Goal: Check status: Check status

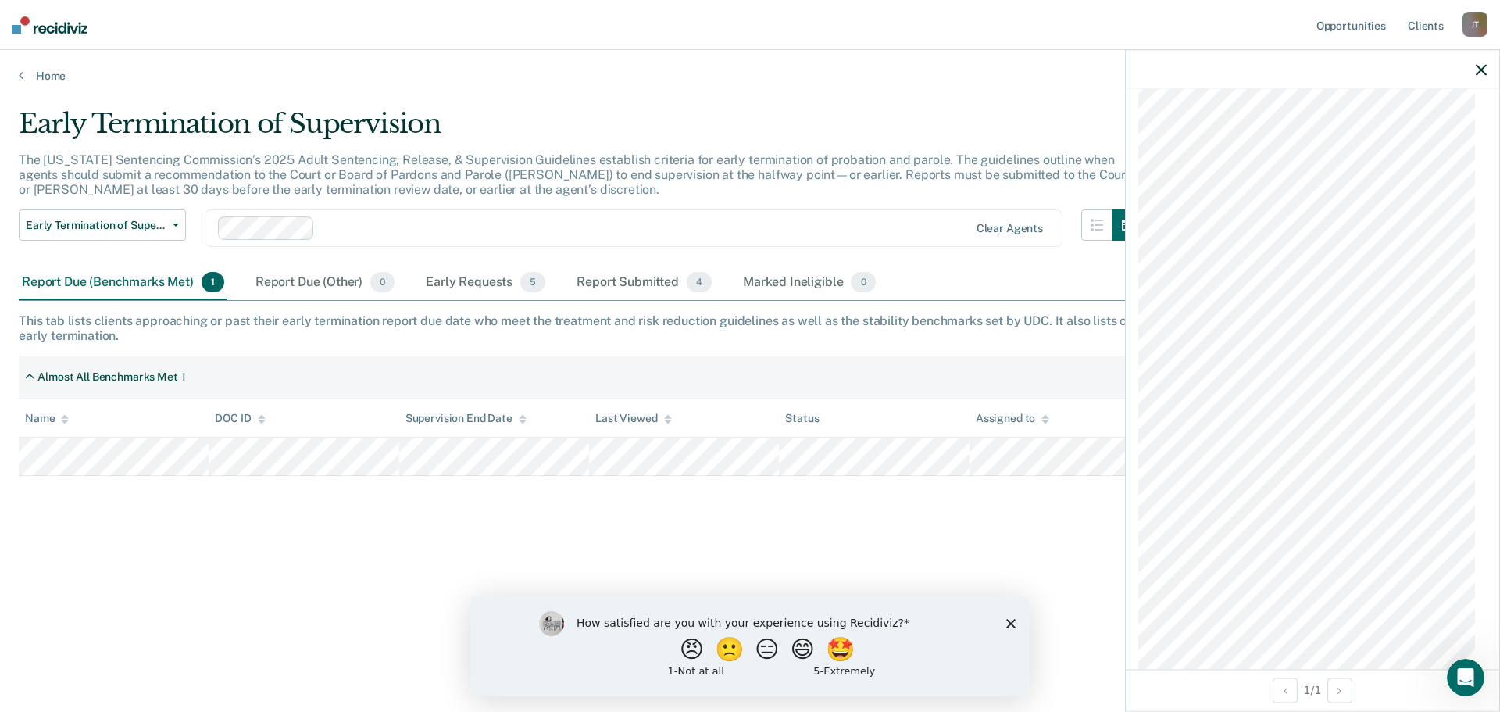
scroll to position [914, 0]
click at [1009, 620] on polygon "Close survey" at bounding box center [1010, 622] width 9 height 9
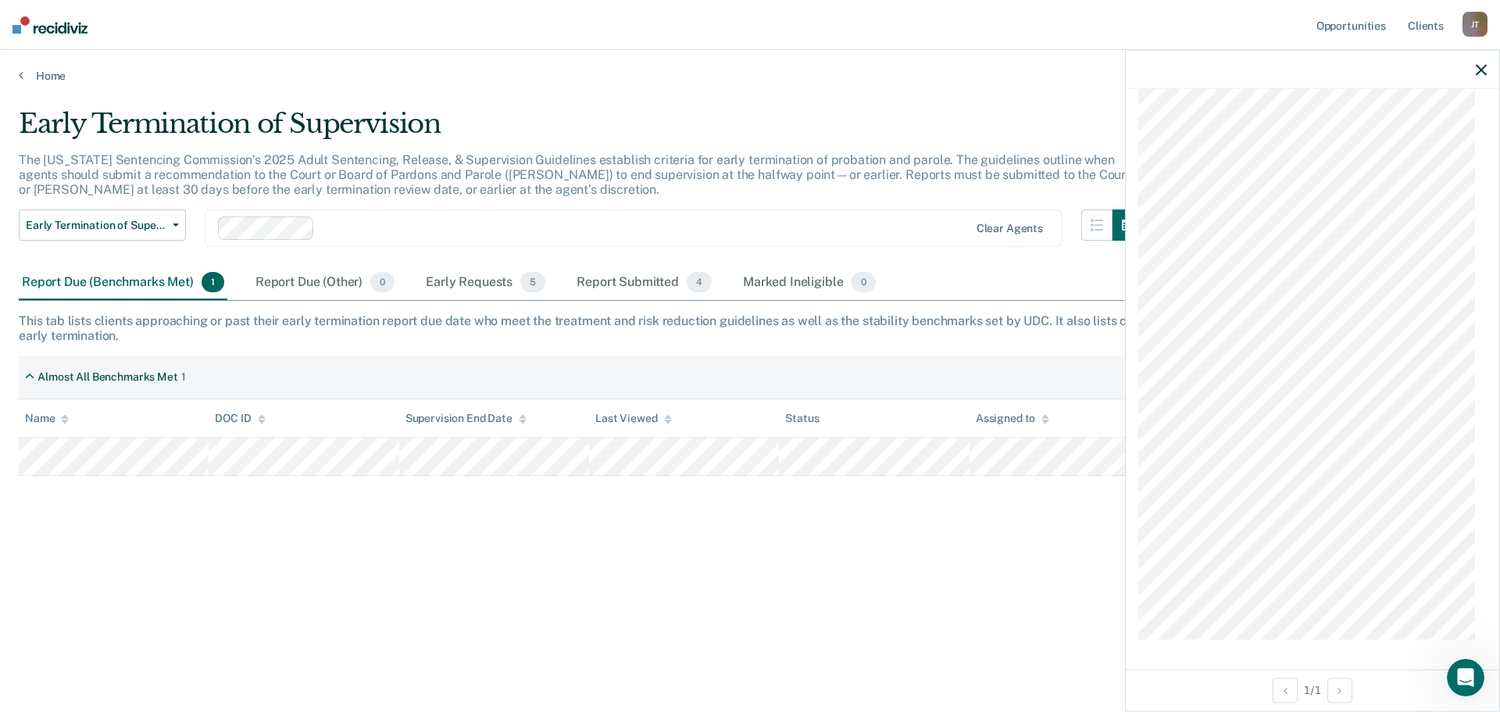
click at [1477, 64] on icon "button" at bounding box center [1480, 69] width 11 height 11
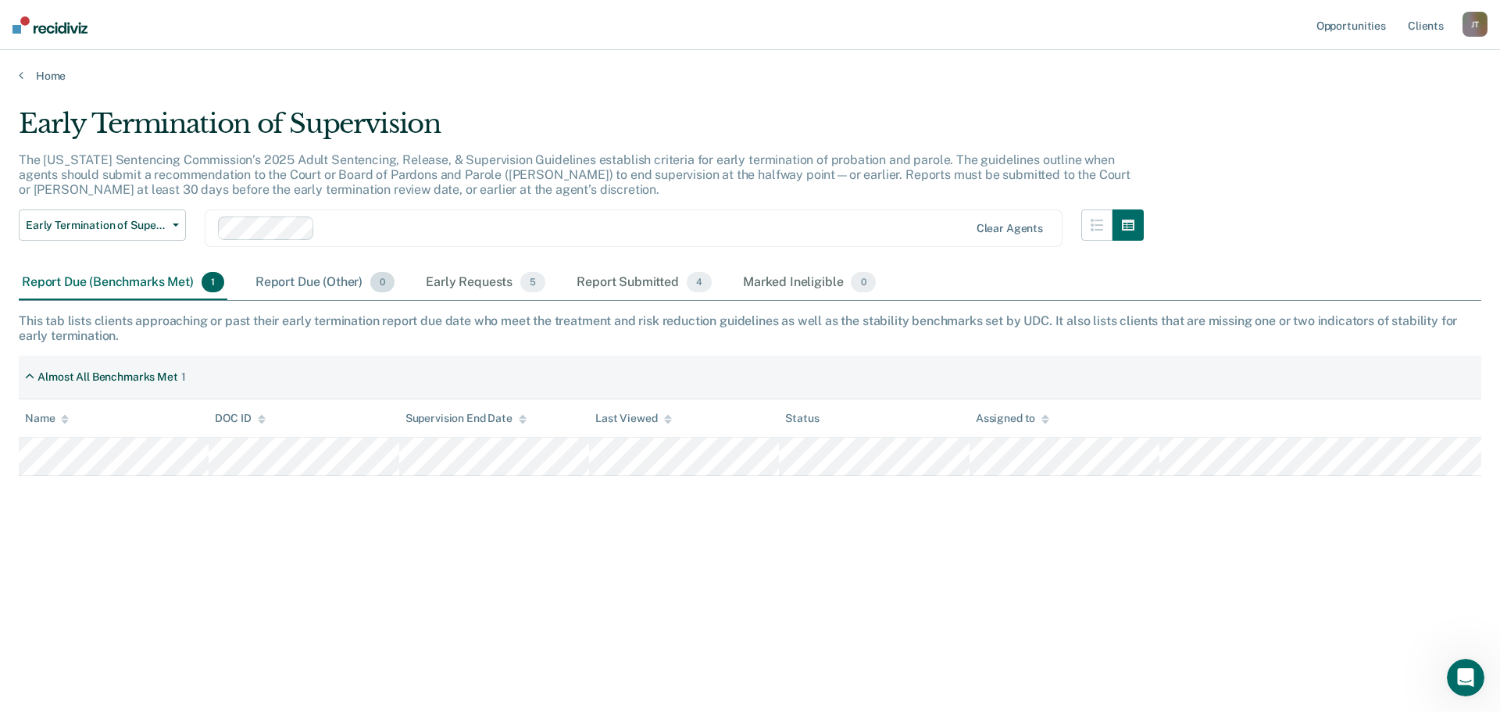
click at [293, 284] on div "Report Due (Other) 0" at bounding box center [324, 283] width 145 height 34
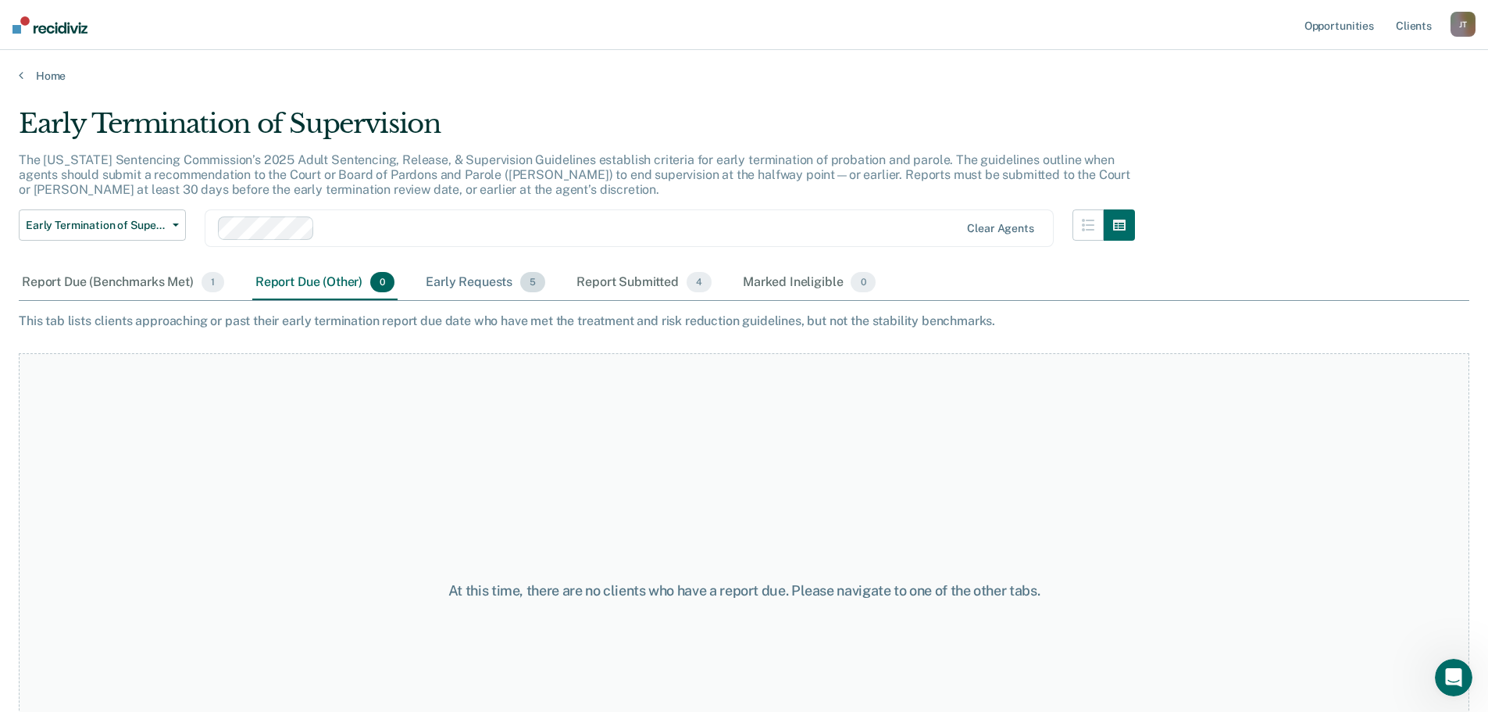
click at [467, 274] on div "Early Requests 5" at bounding box center [486, 283] width 126 height 34
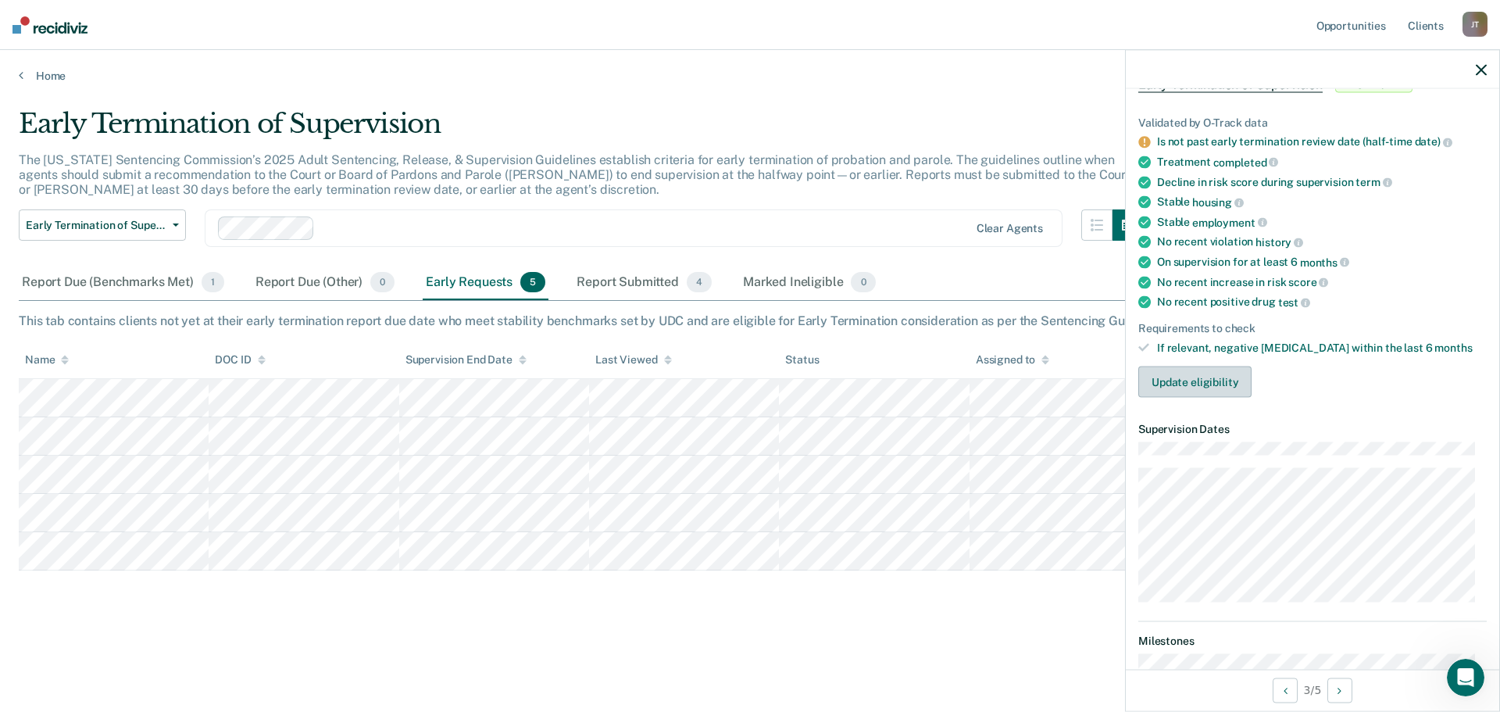
scroll to position [0, 0]
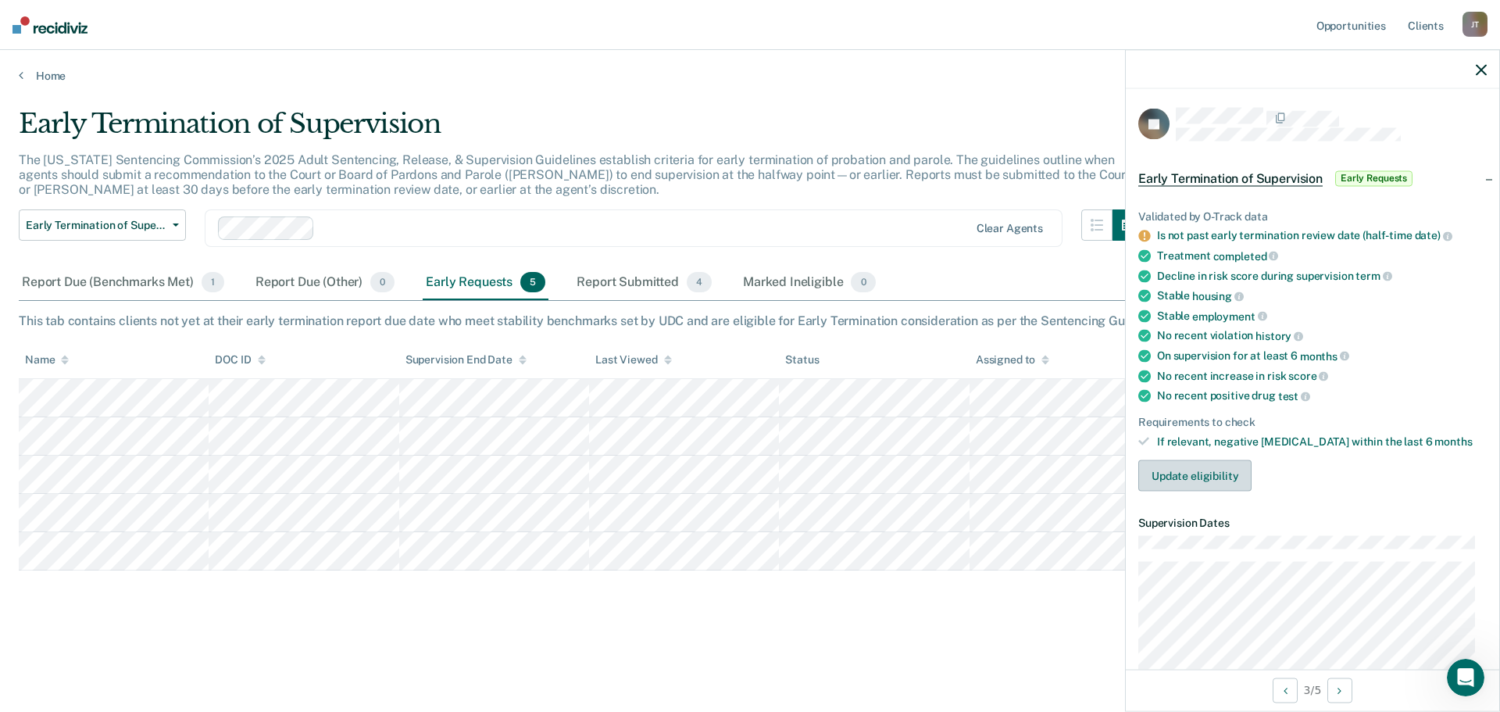
click at [1214, 472] on button "Update eligibility" at bounding box center [1194, 475] width 113 height 31
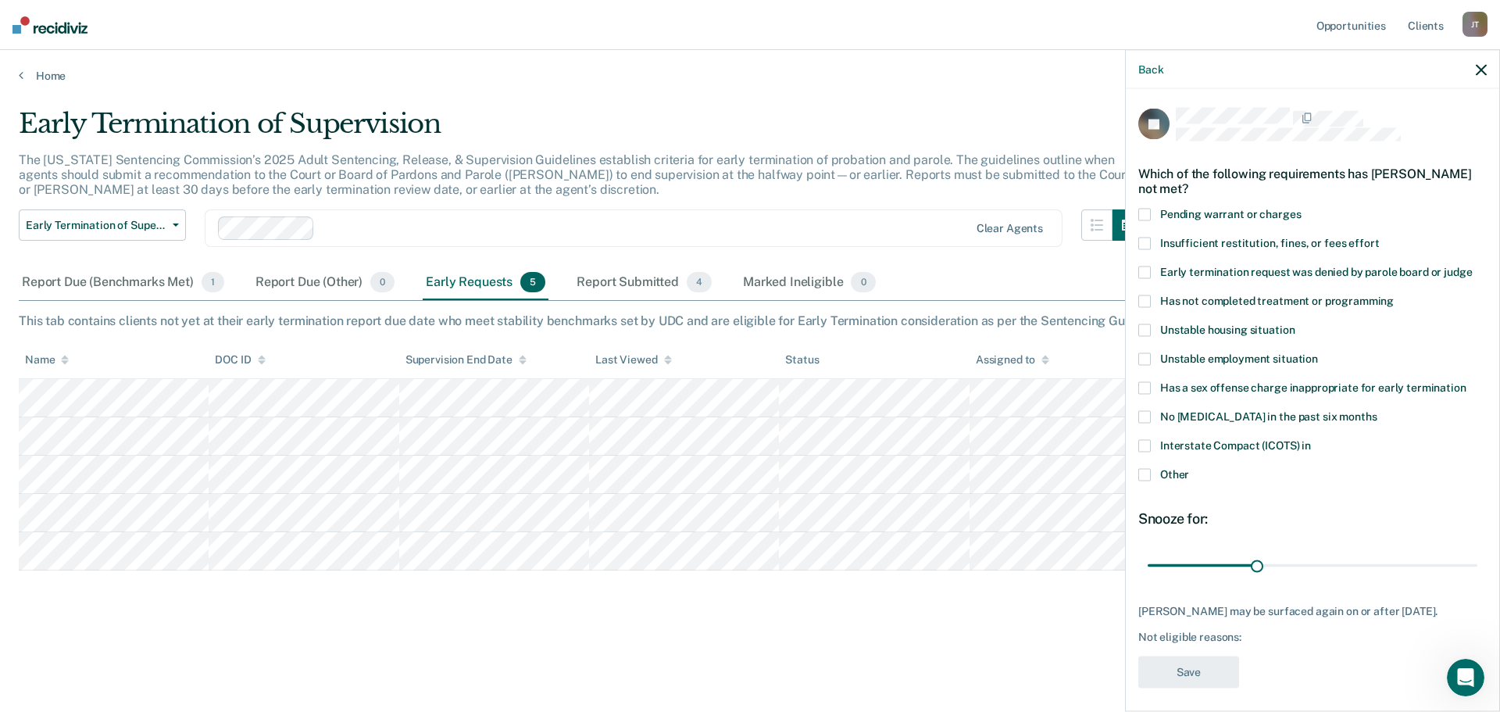
click at [1250, 248] on label "Insufficient restitution, fines, or fees effort" at bounding box center [1312, 245] width 348 height 16
click at [1286, 296] on span "Has not completed treatment or programming" at bounding box center [1277, 300] width 234 height 12
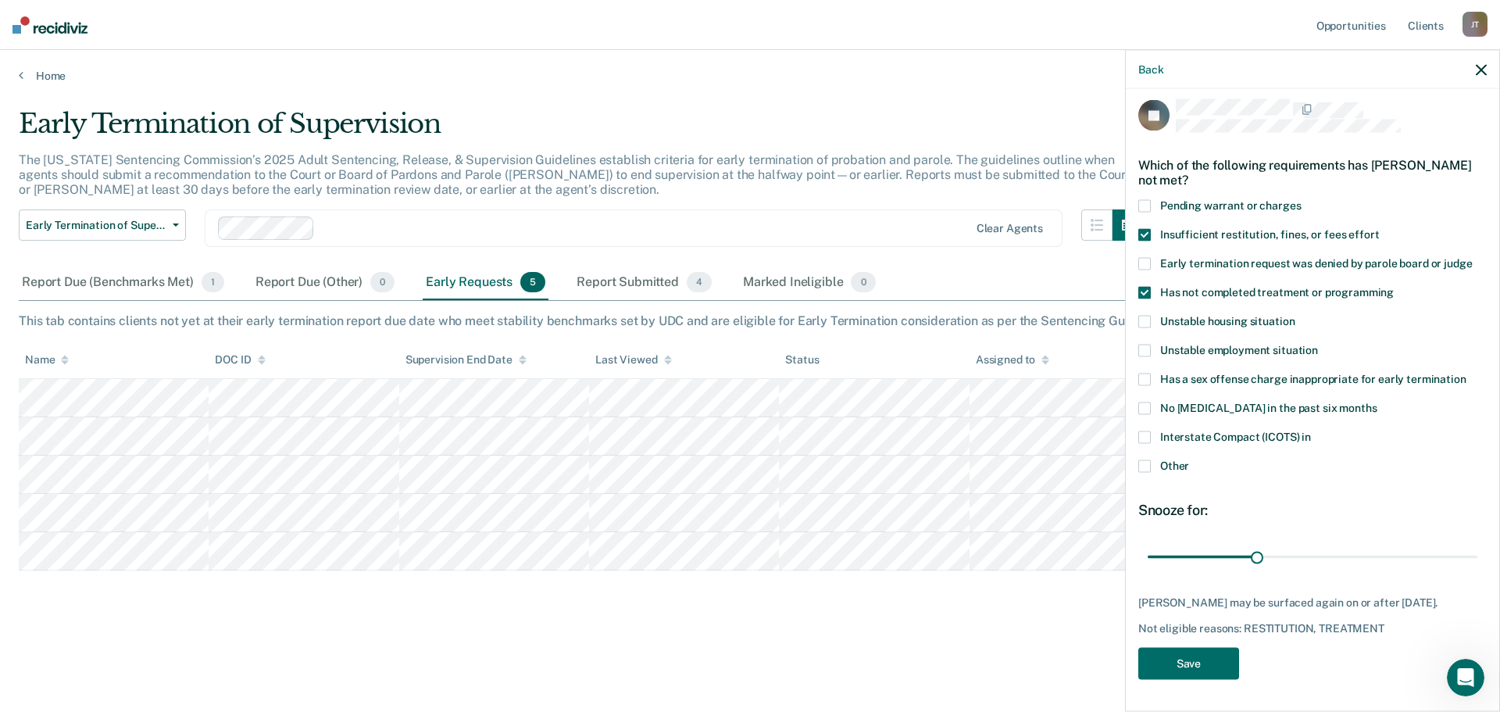
scroll to position [20, 0]
click at [1189, 685] on div "JE Which of the following requirements has [PERSON_NAME] not met? Pending warra…" at bounding box center [1312, 394] width 348 height 590
click at [1190, 672] on button "Save" at bounding box center [1188, 664] width 101 height 32
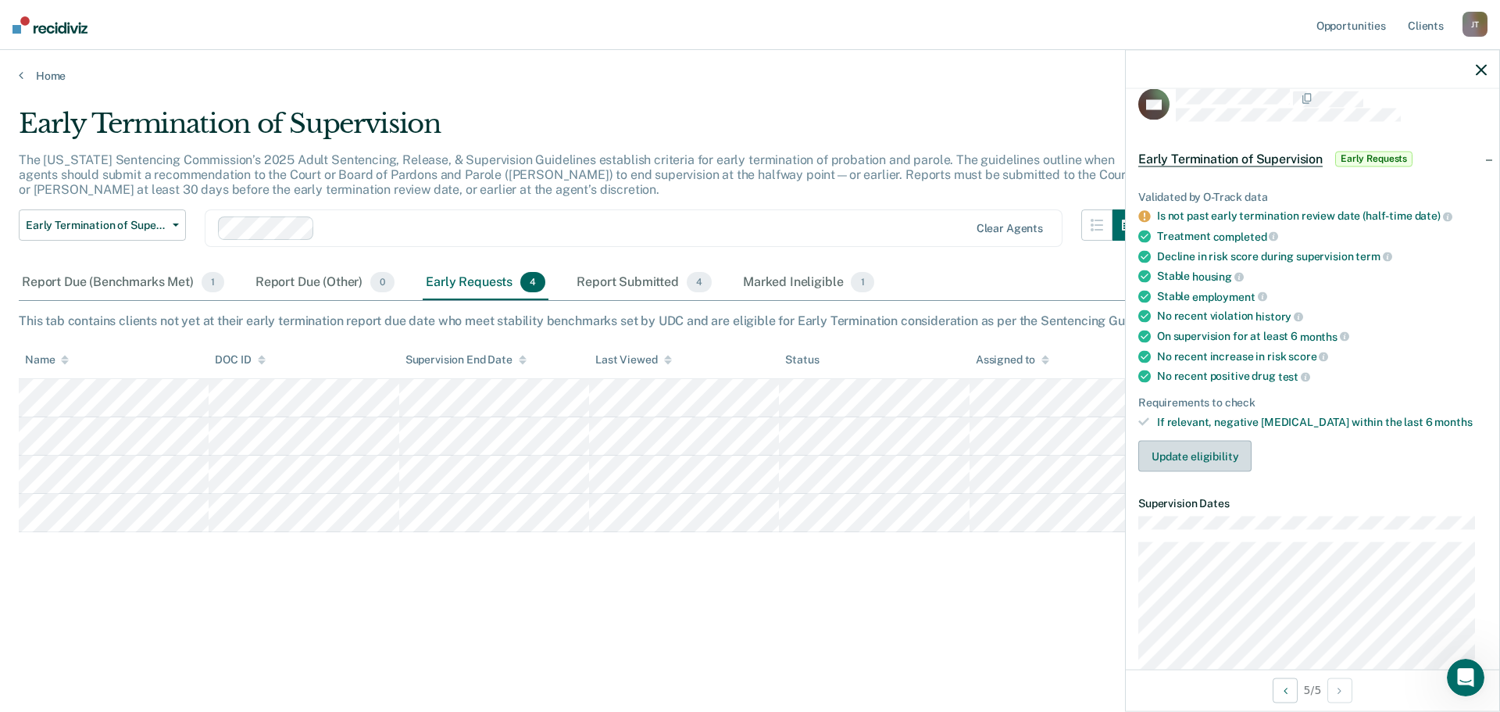
click at [1212, 461] on button "Update eligibility" at bounding box center [1194, 456] width 113 height 31
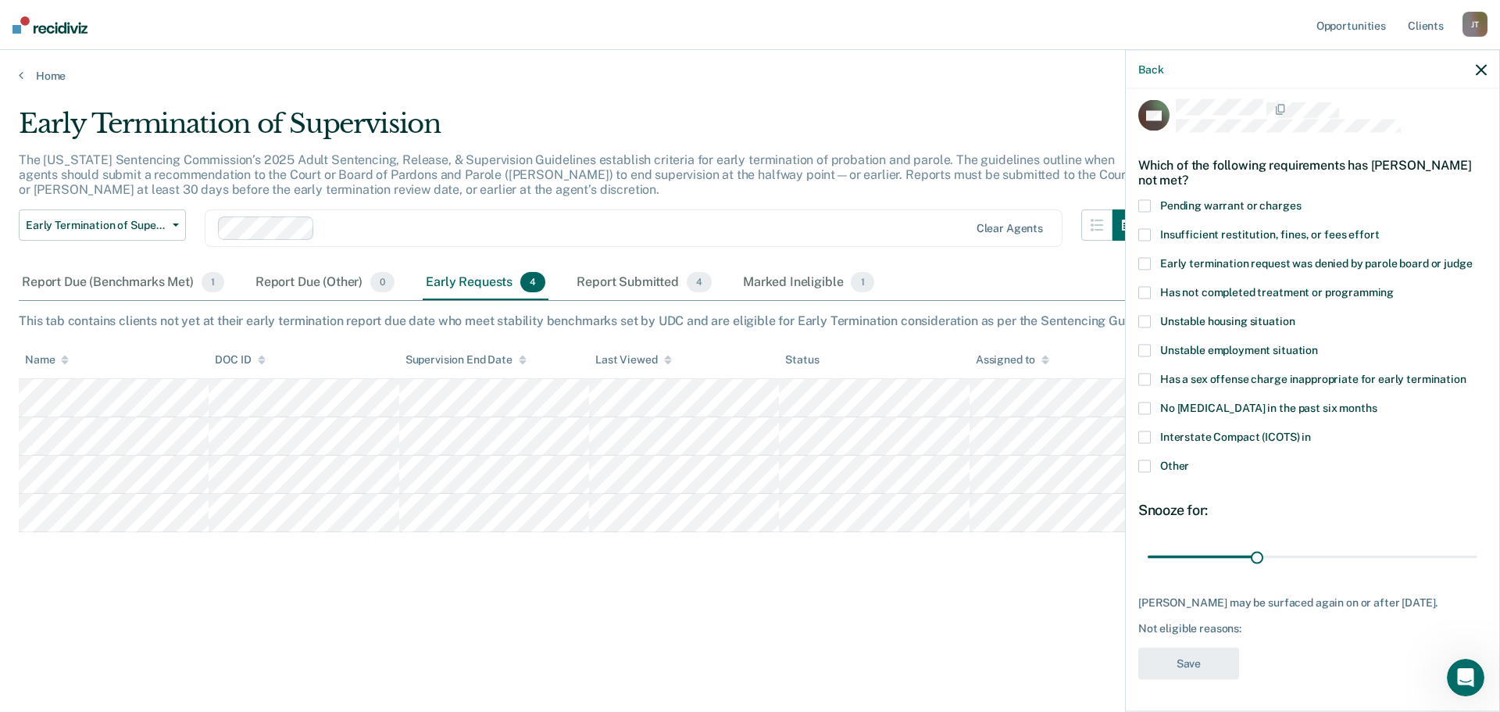
click at [1218, 199] on span "Pending warrant or charges" at bounding box center [1230, 205] width 141 height 12
click at [1189, 651] on button "Save" at bounding box center [1188, 664] width 101 height 32
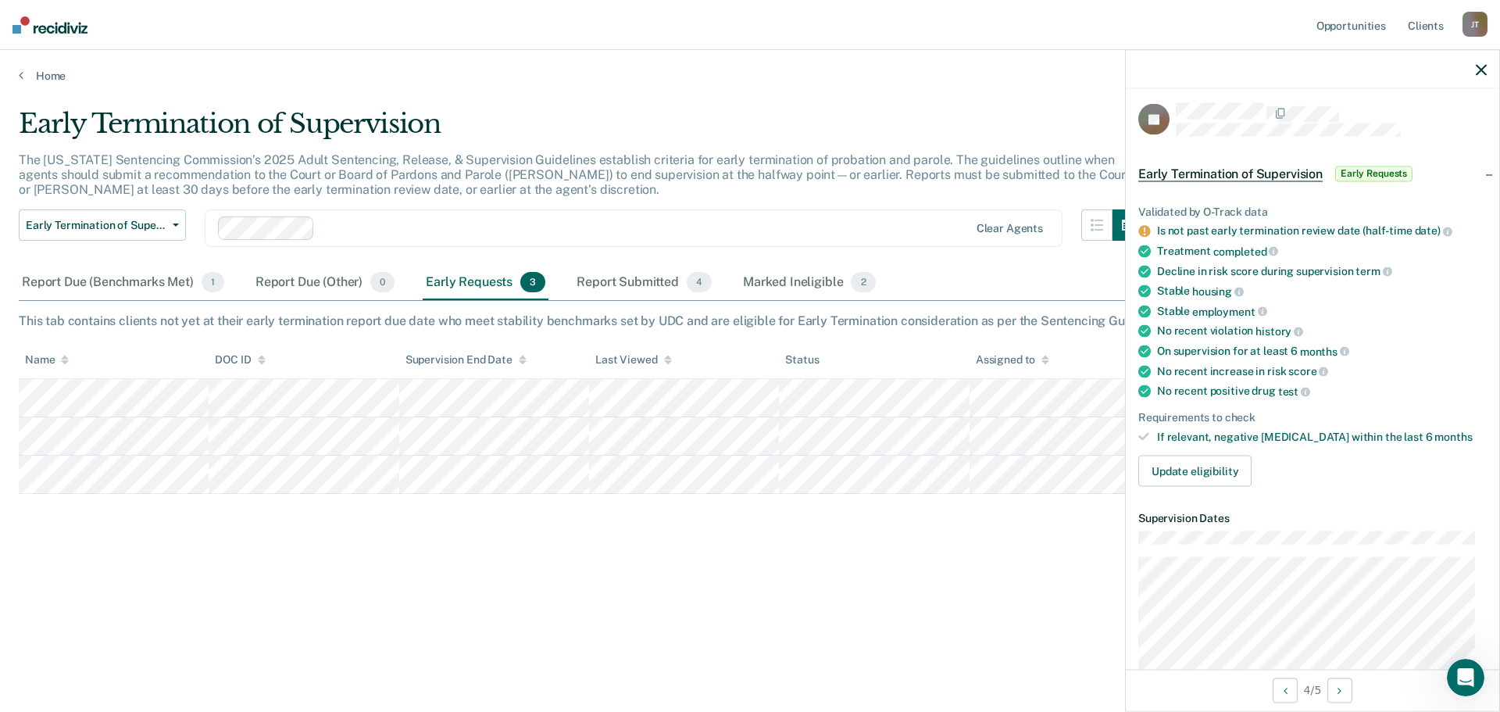
scroll to position [0, 0]
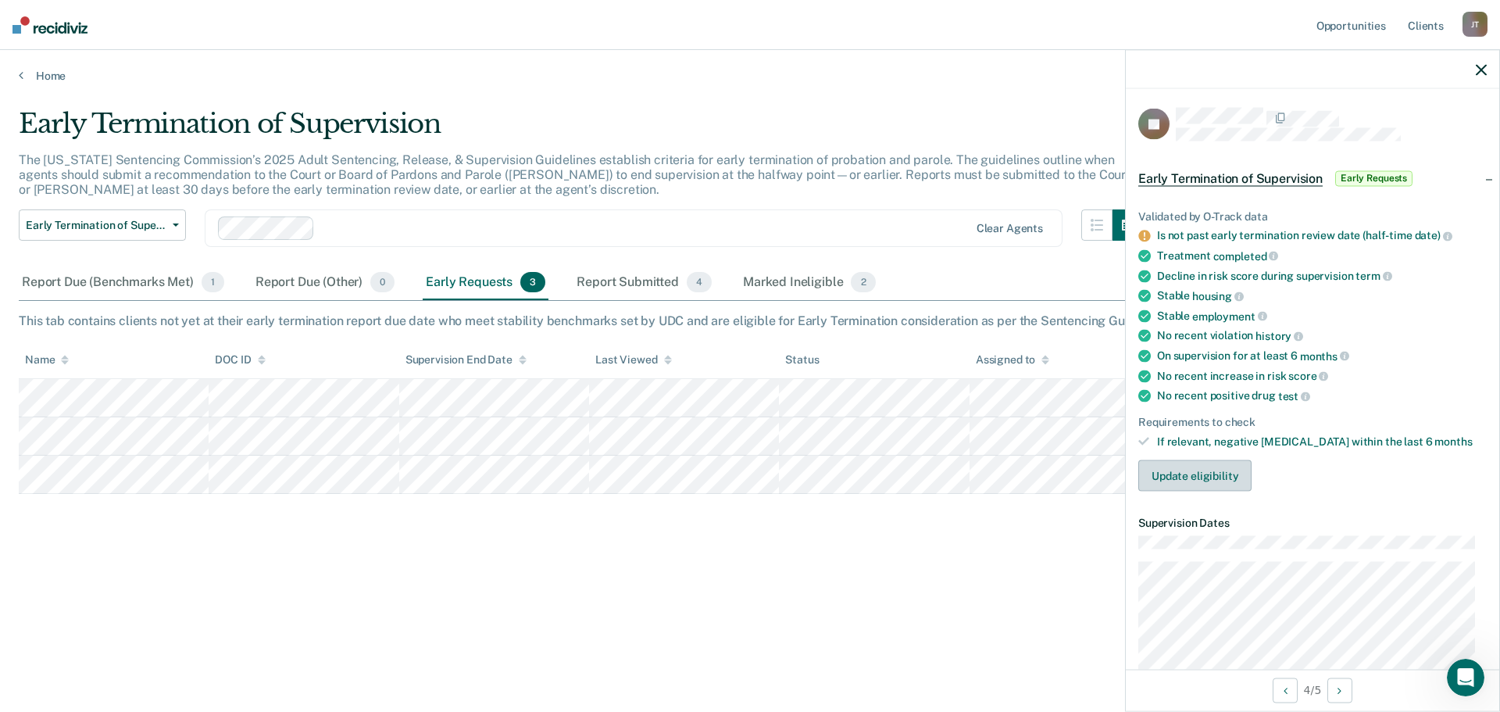
click at [1188, 474] on button "Update eligibility" at bounding box center [1194, 475] width 113 height 31
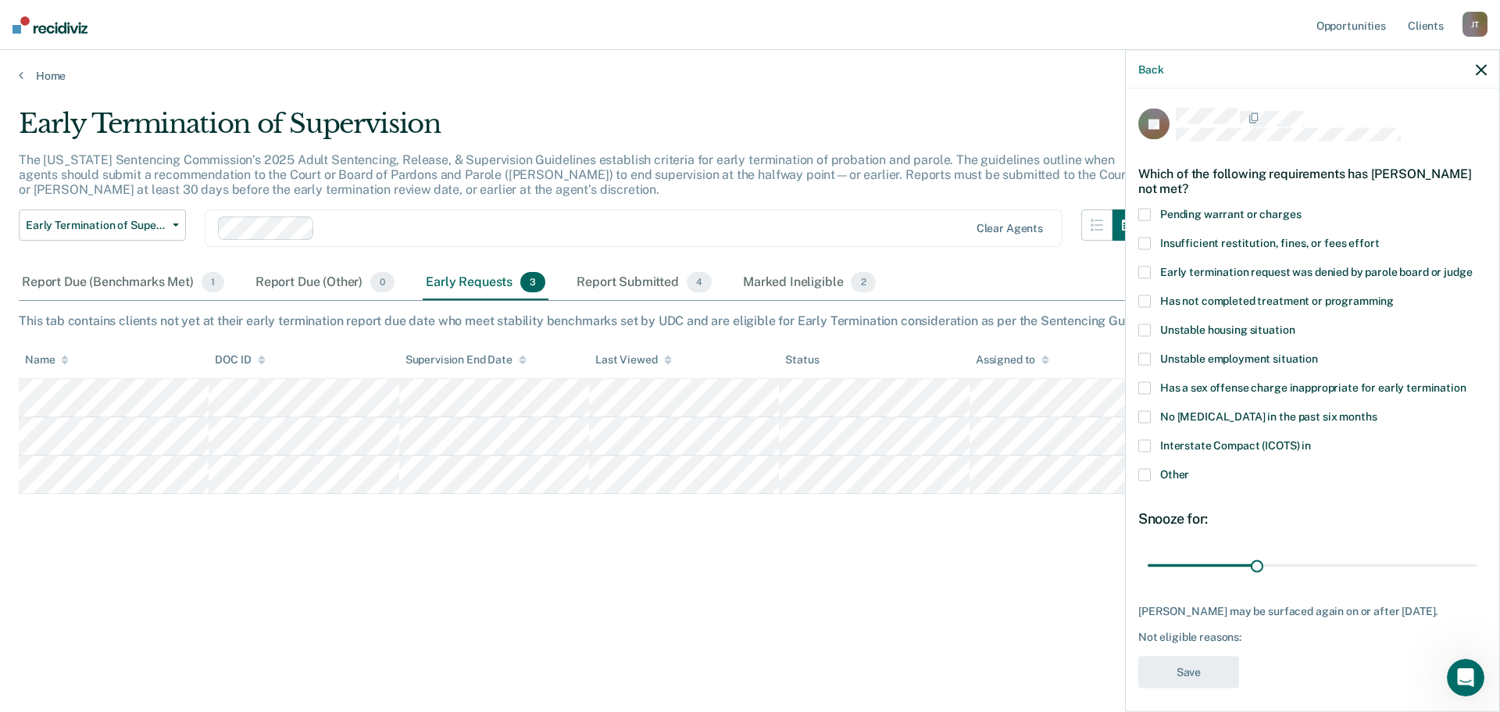
click at [1176, 469] on span "Other" at bounding box center [1174, 474] width 29 height 12
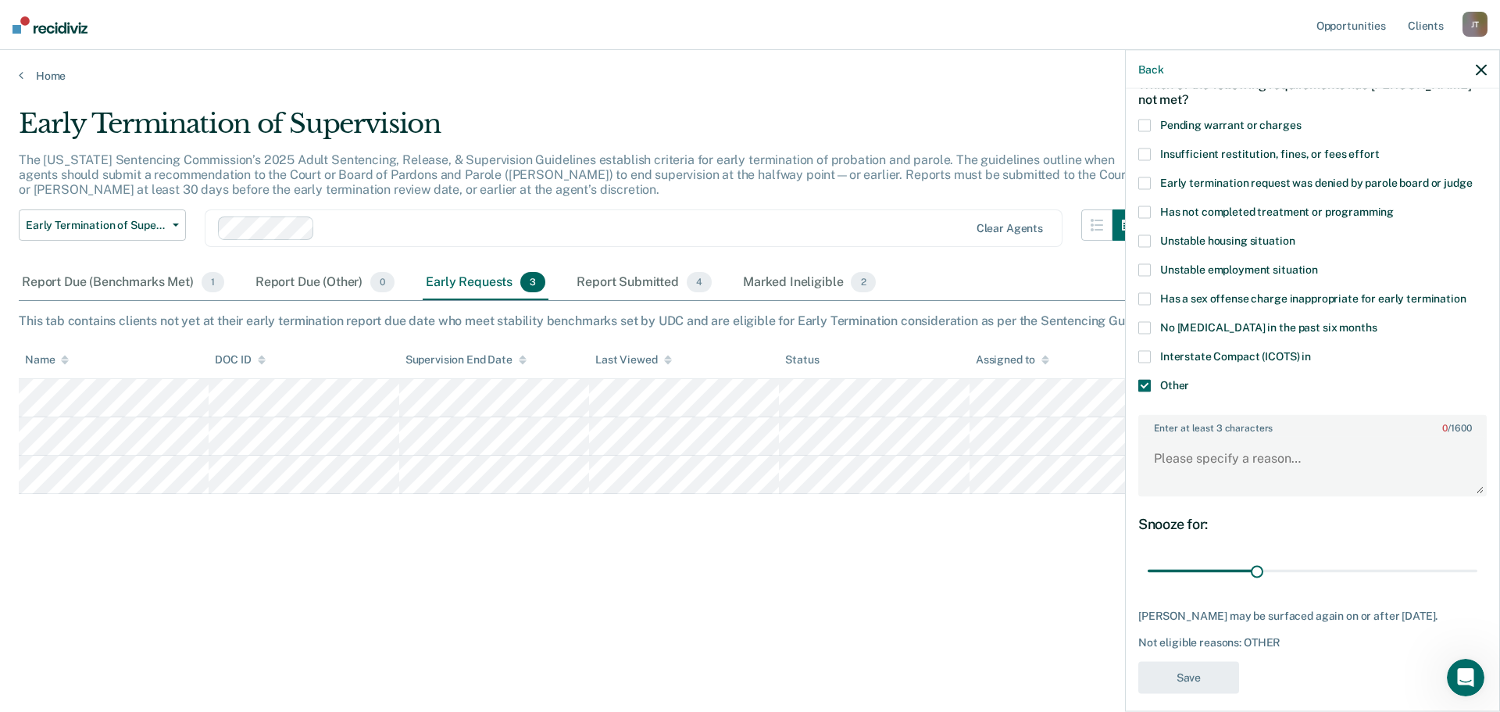
scroll to position [101, 0]
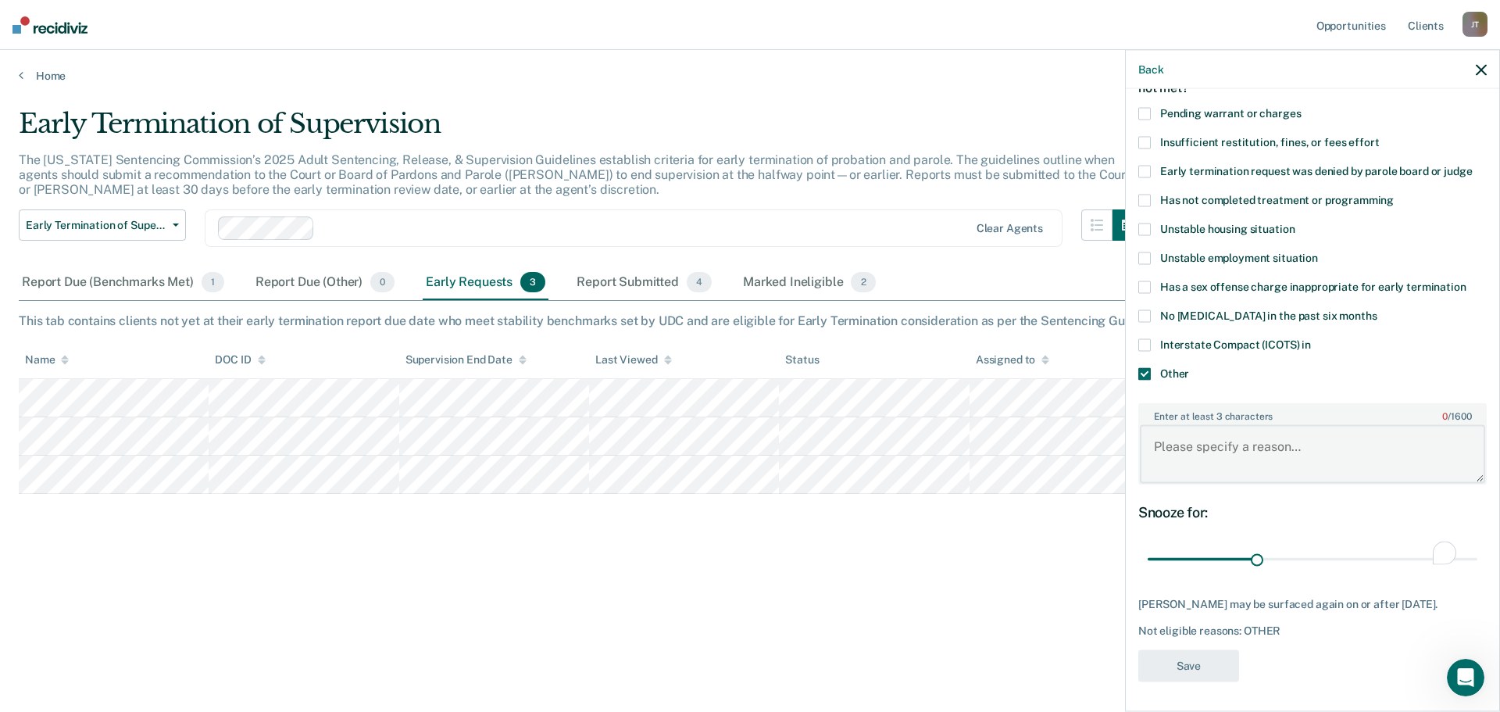
click at [1261, 449] on textarea "Enter at least 3 characters 0 / 1600" at bounding box center [1312, 454] width 345 height 58
type textarea "H"
type textarea "U"
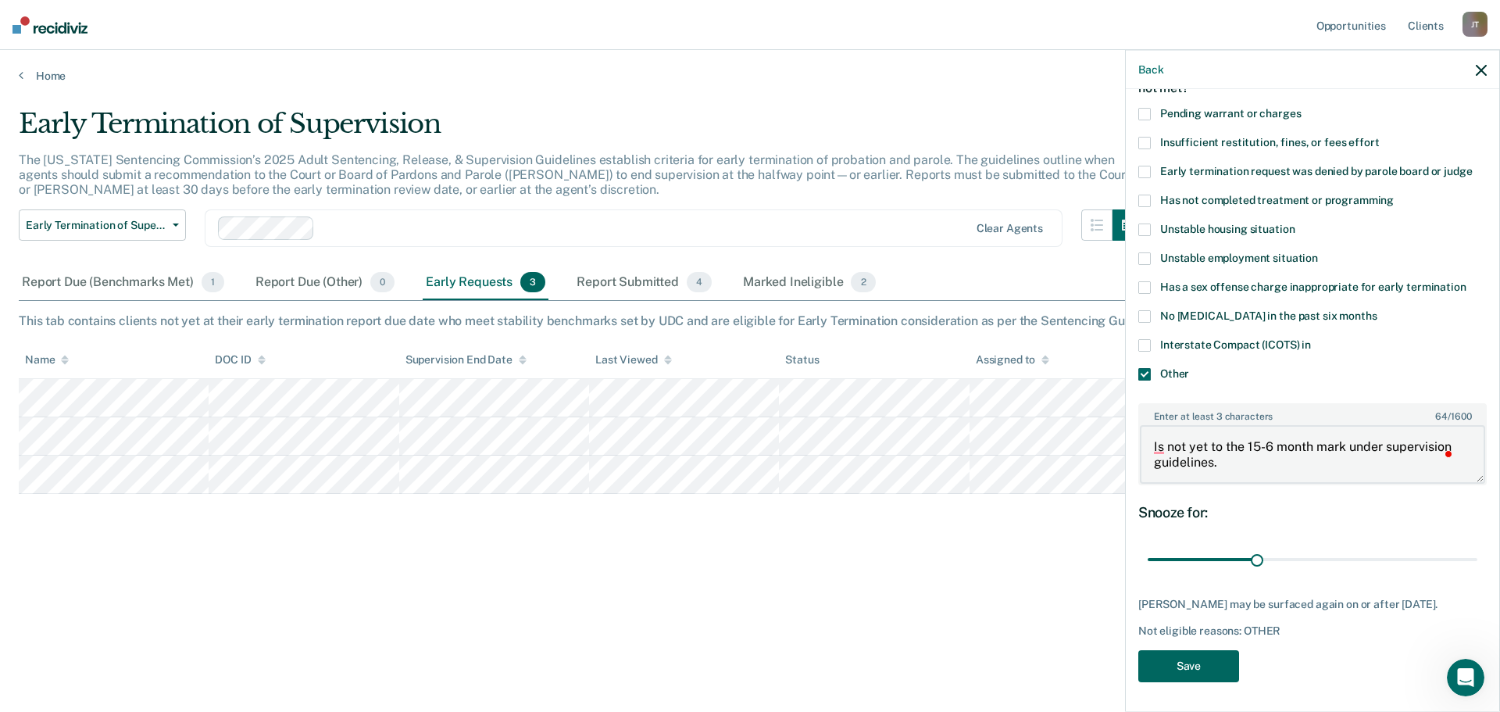
type textarea "Is not yet to the 15-6 month mark under supervision guidelines."
click at [1174, 662] on button "Save" at bounding box center [1188, 665] width 101 height 32
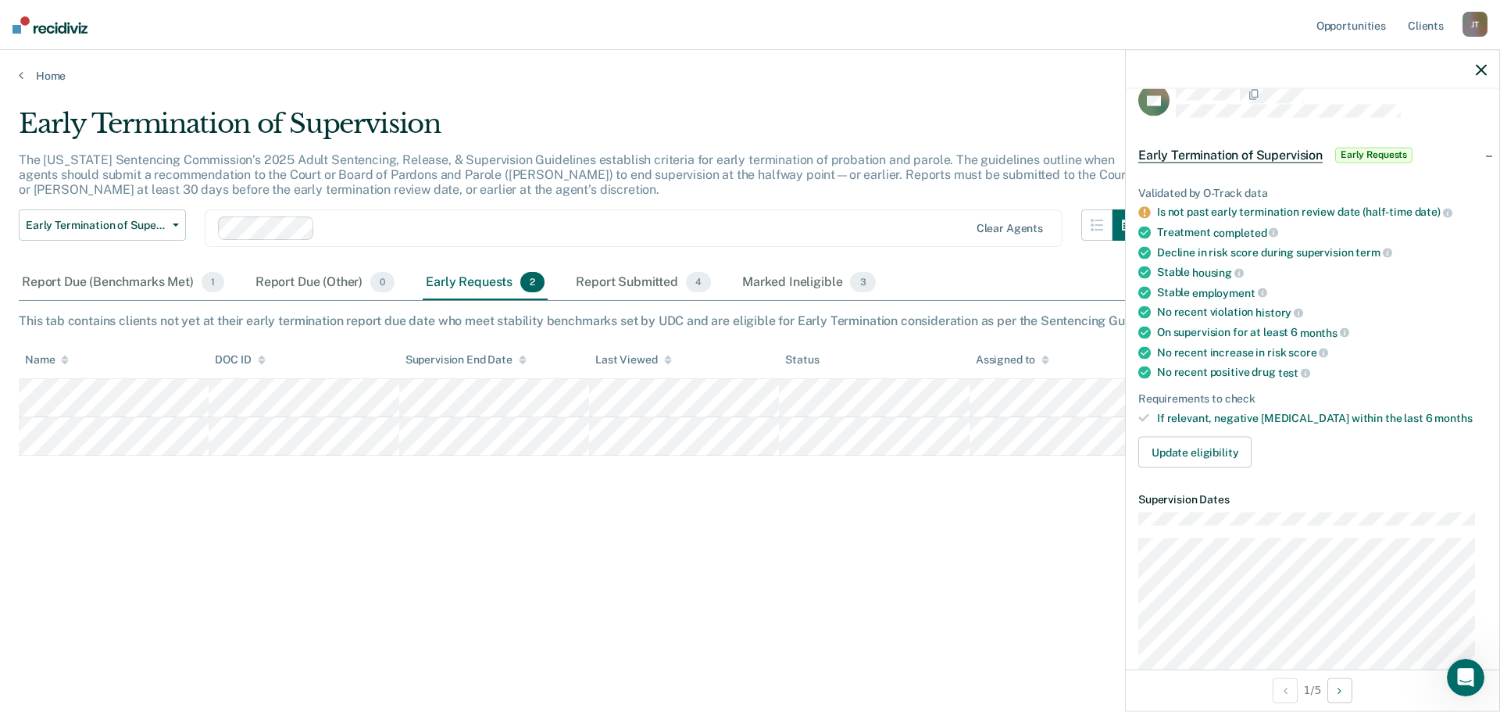
scroll to position [23, 0]
click at [1147, 271] on icon at bounding box center [1144, 273] width 12 height 12
click at [1191, 445] on button "Update eligibility" at bounding box center [1194, 452] width 113 height 31
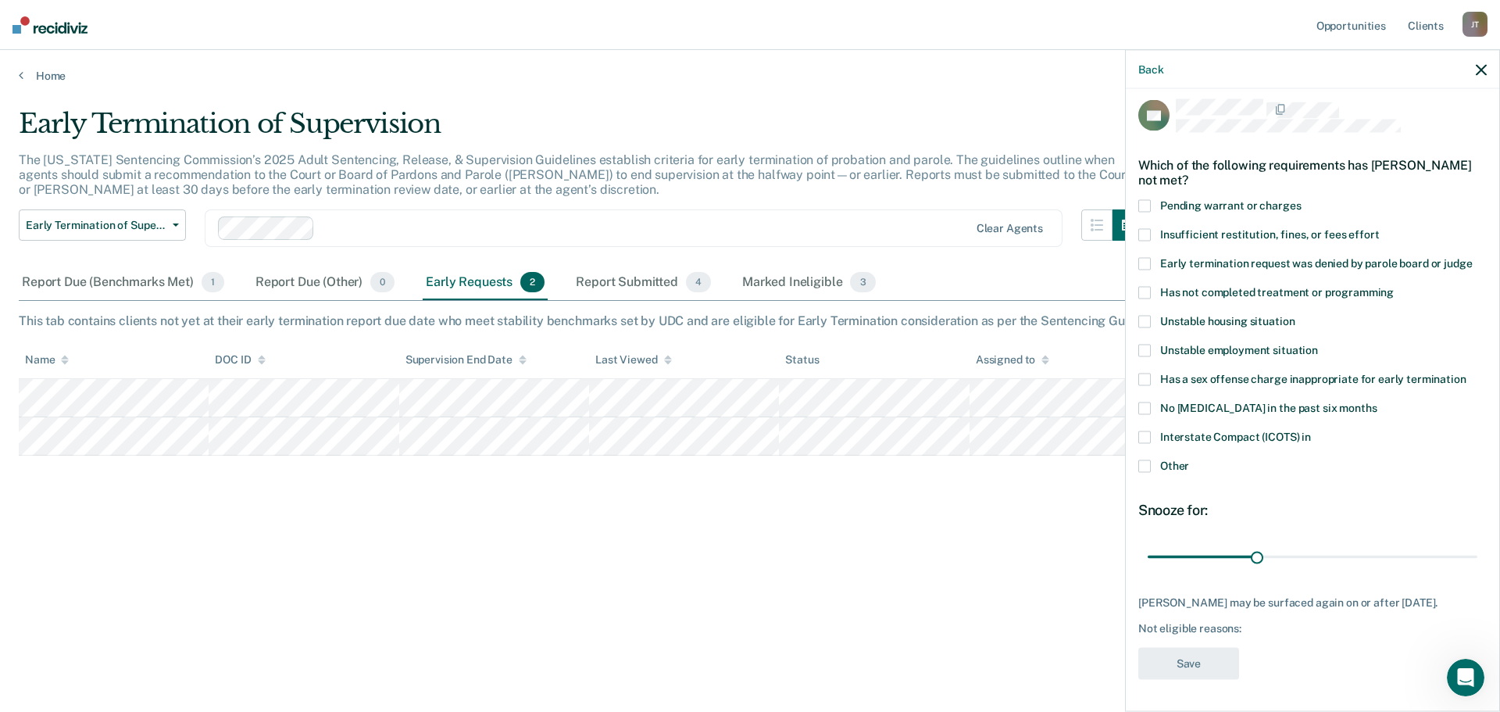
click at [1147, 344] on span at bounding box center [1144, 350] width 12 height 12
click at [1193, 669] on button "Save" at bounding box center [1188, 664] width 101 height 32
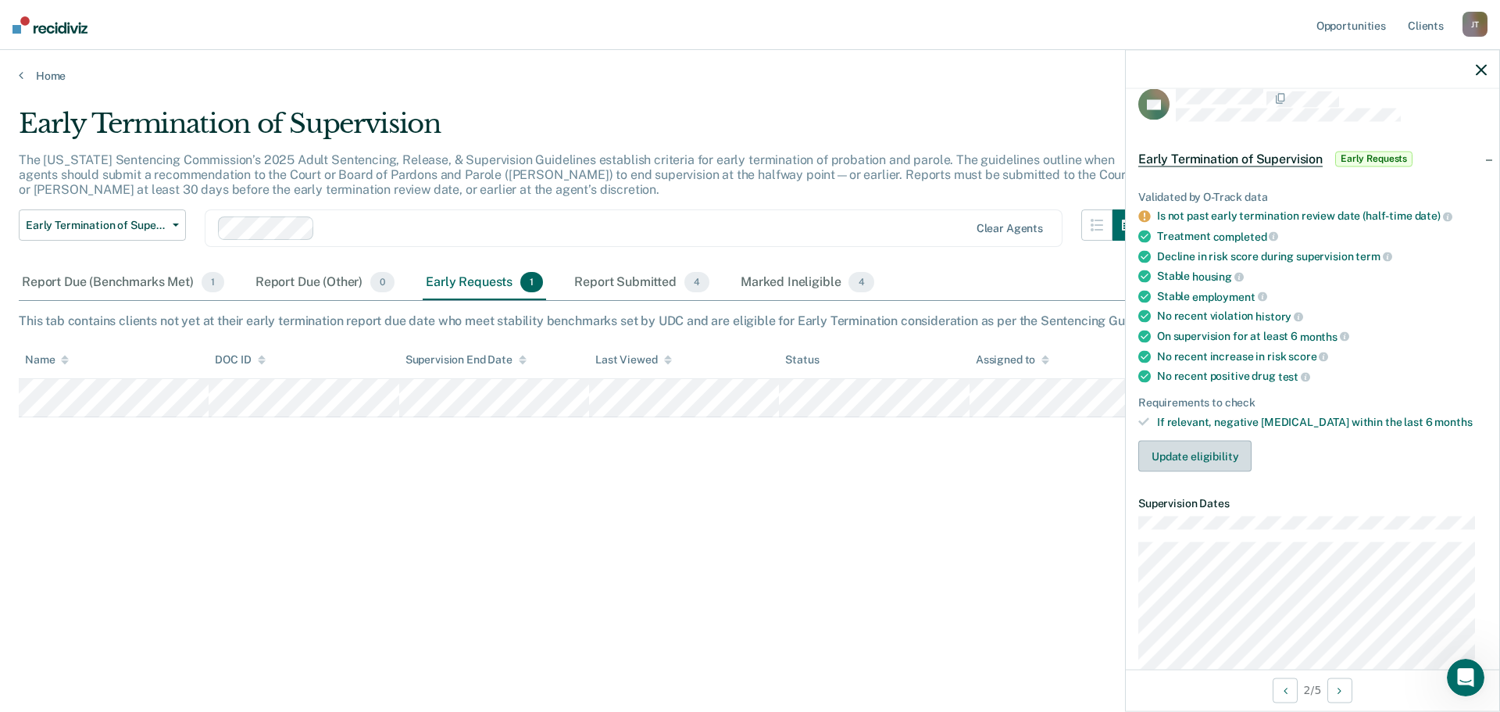
click at [1217, 455] on button "Update eligibility" at bounding box center [1194, 456] width 113 height 31
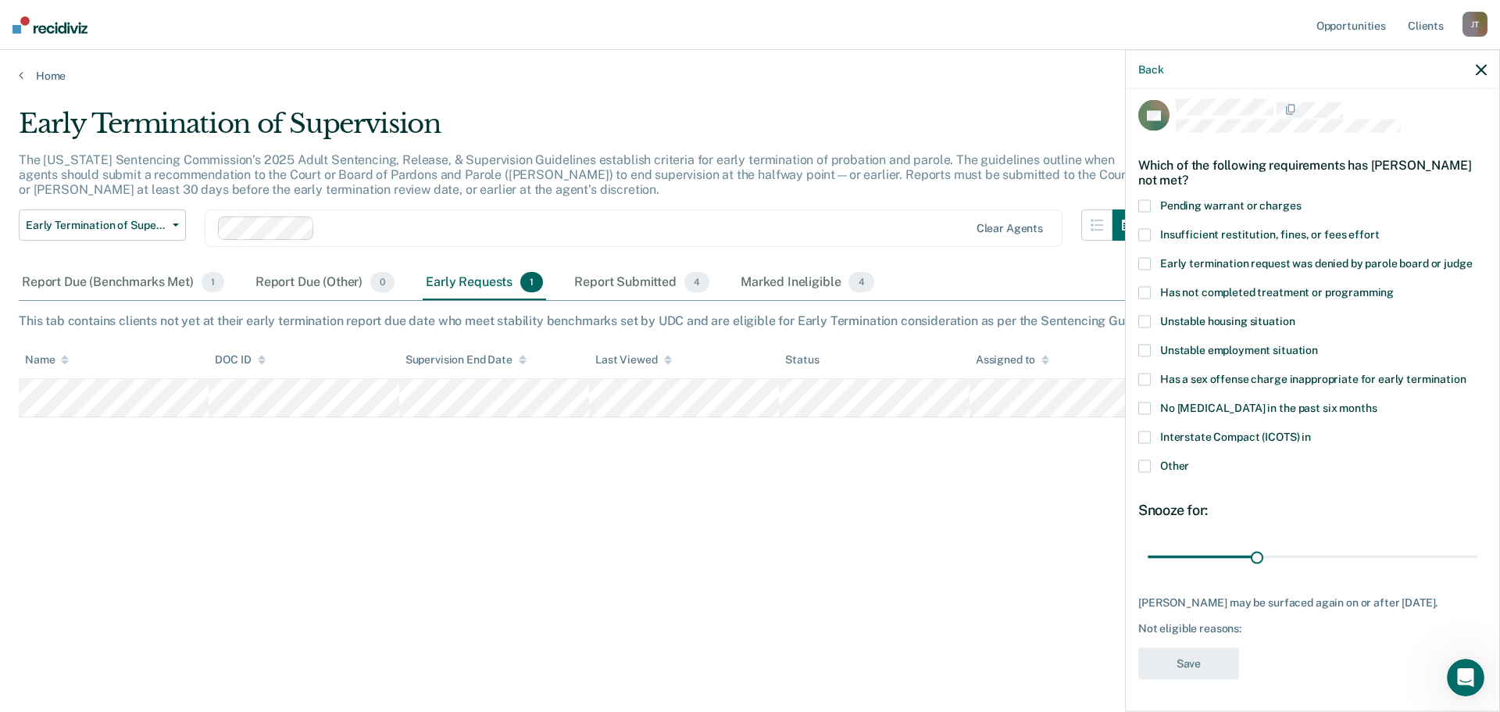
click at [1230, 228] on span "Insufficient restitution, fines, or fees effort" at bounding box center [1269, 234] width 219 height 12
click at [1215, 673] on button "Save" at bounding box center [1188, 664] width 101 height 32
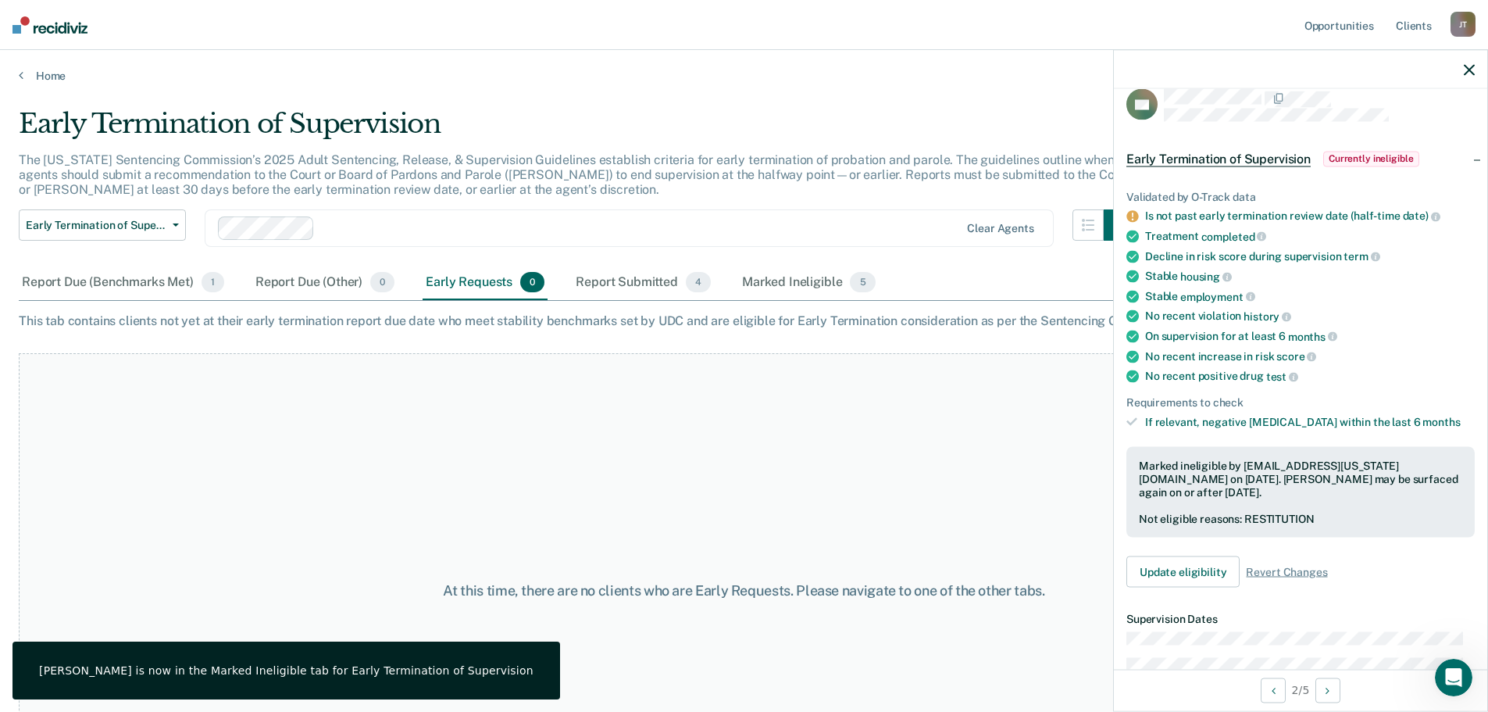
click at [1472, 66] on icon "button" at bounding box center [1469, 69] width 11 height 11
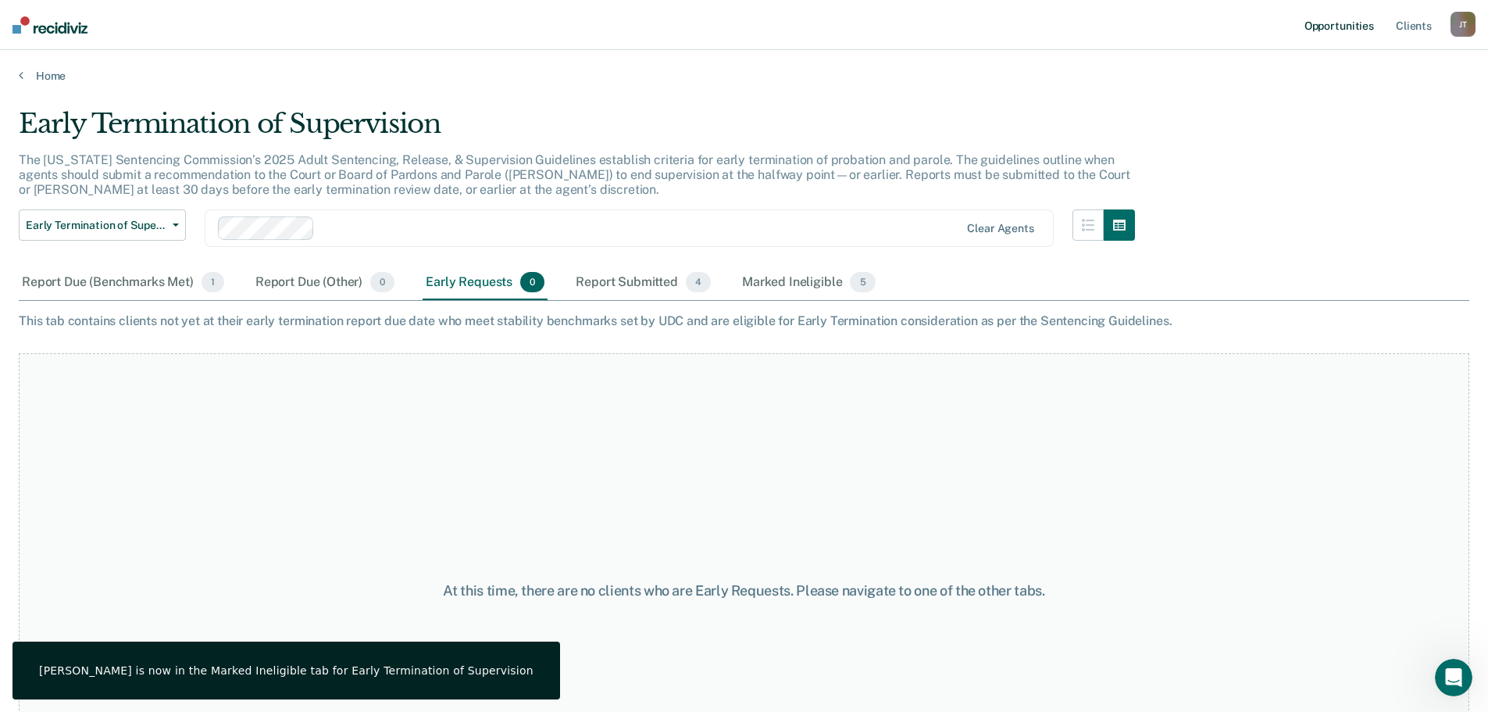
click at [1356, 24] on link "Opportunities" at bounding box center [1339, 25] width 76 height 50
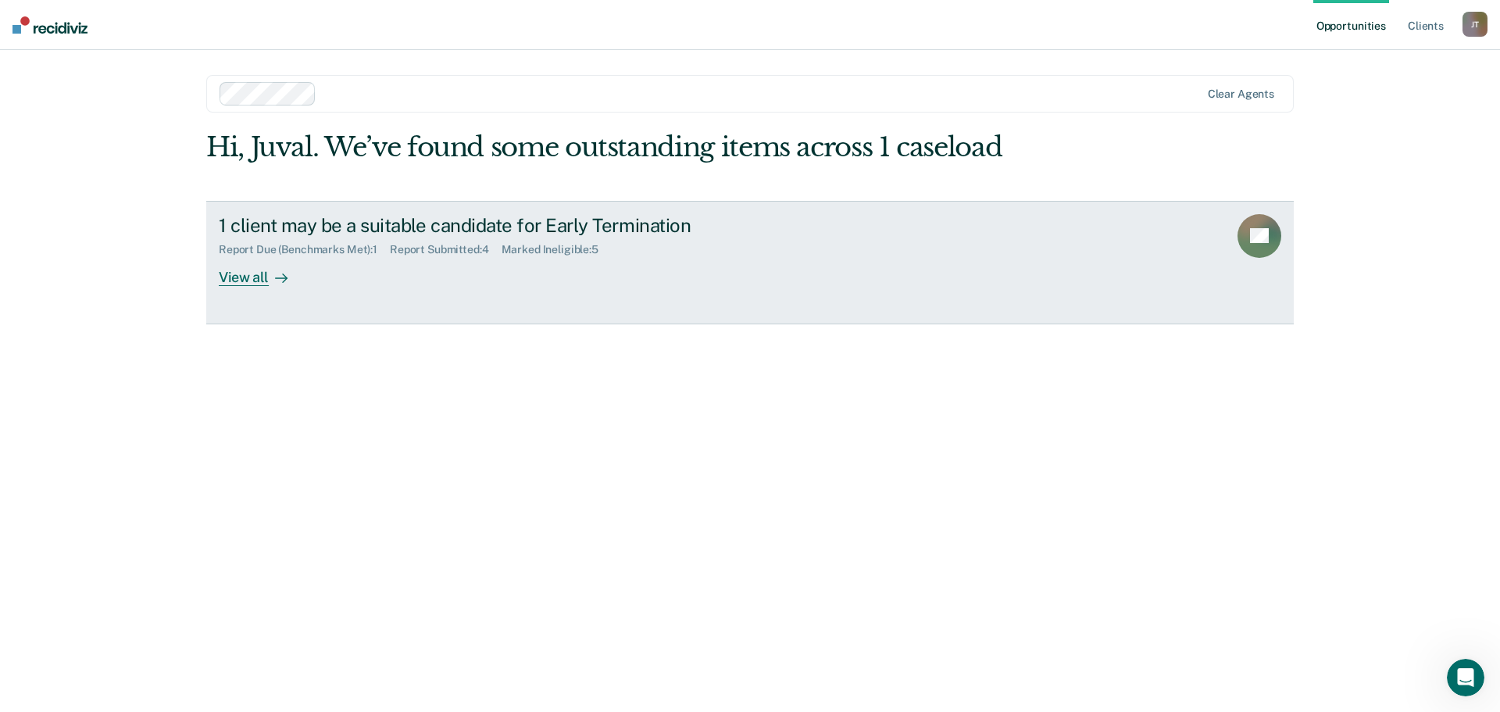
click at [341, 259] on div "1 client may be a suitable candidate for Early Termination Report Due (Benchmar…" at bounding box center [512, 250] width 586 height 72
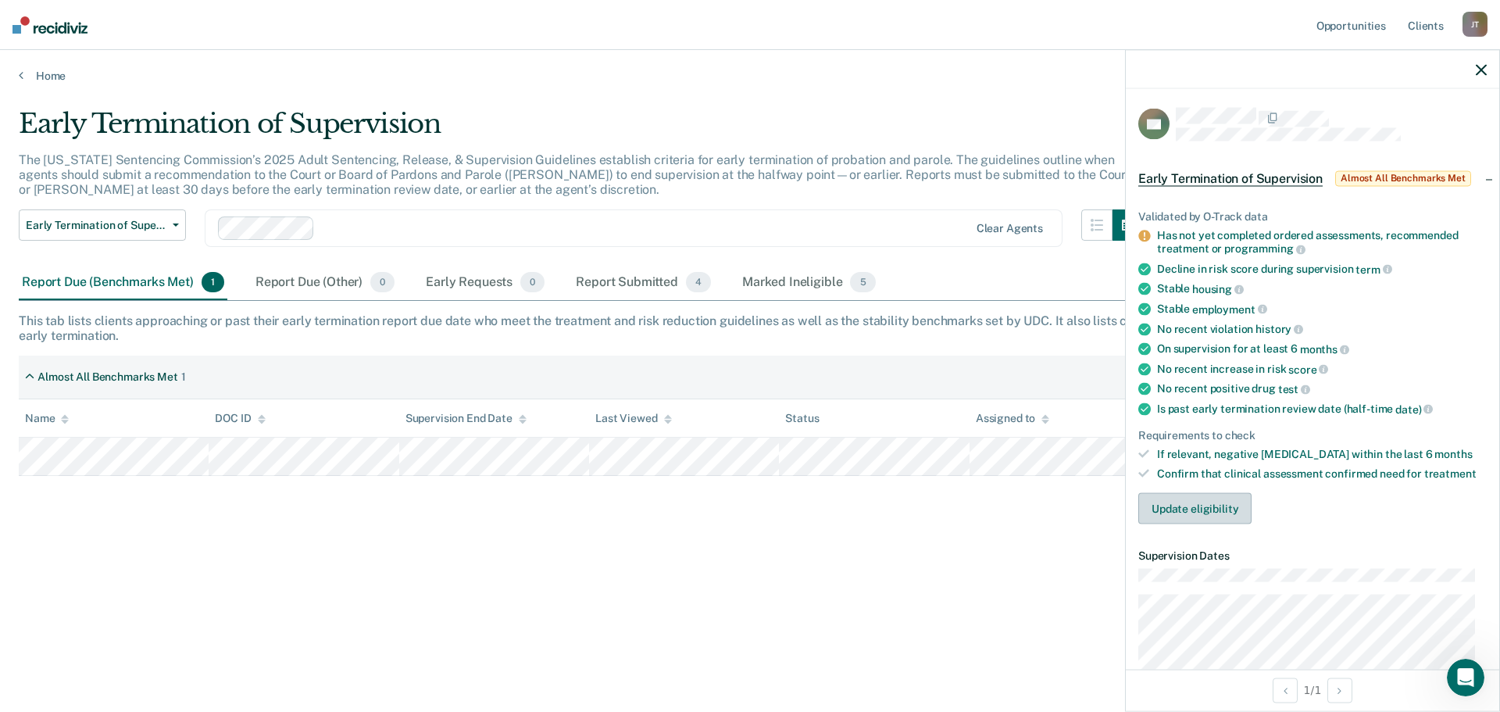
click at [1189, 511] on button "Update eligibility" at bounding box center [1194, 508] width 113 height 31
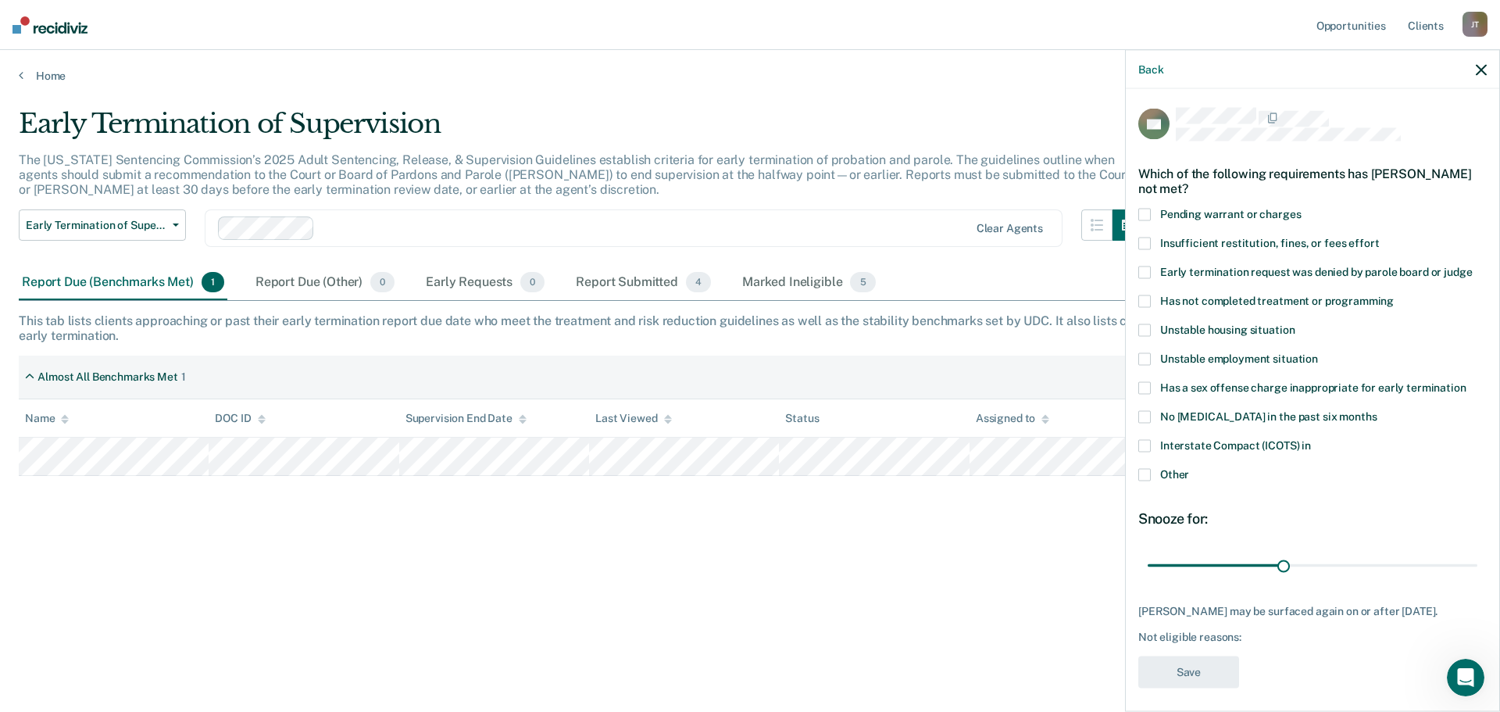
click at [1263, 296] on span "Has not completed treatment or programming" at bounding box center [1277, 300] width 234 height 12
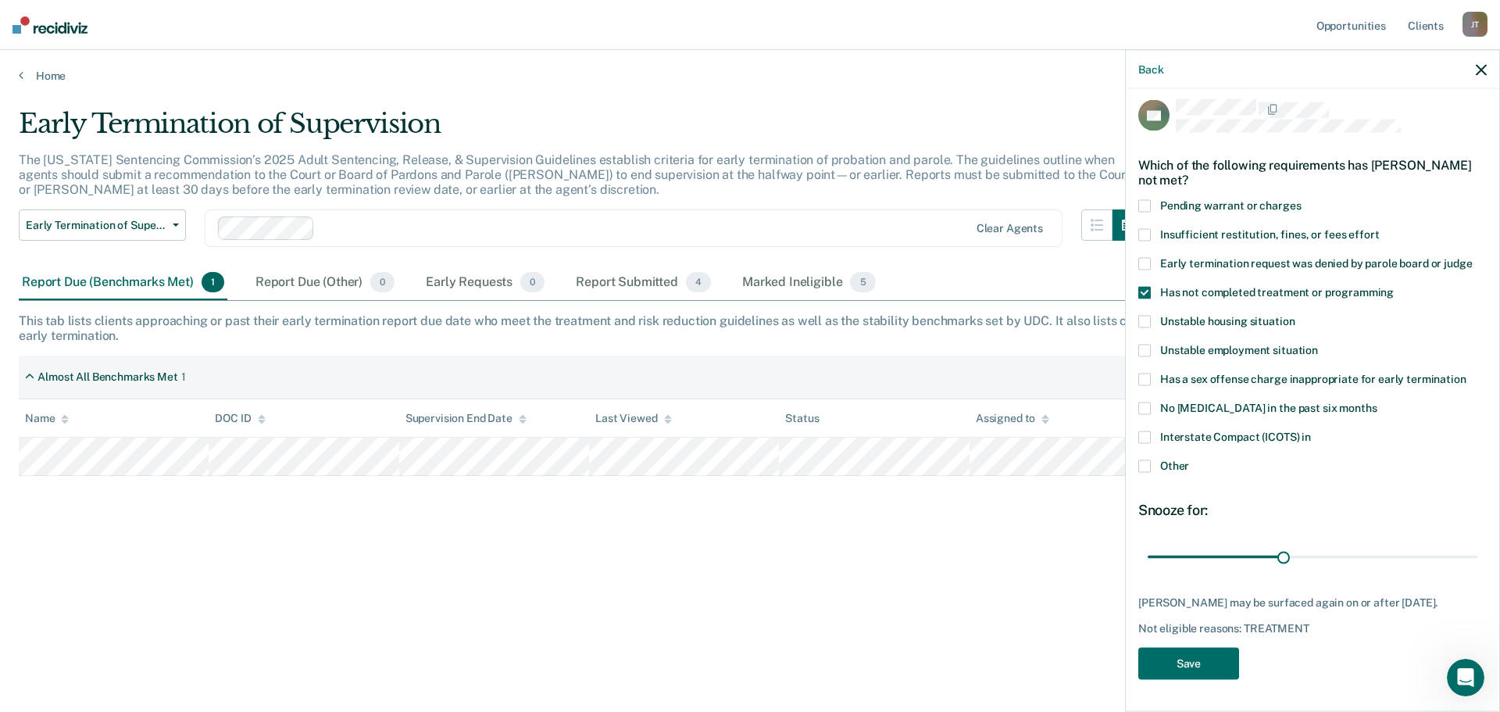
scroll to position [20, 0]
click at [1190, 657] on button "Save" at bounding box center [1188, 664] width 101 height 32
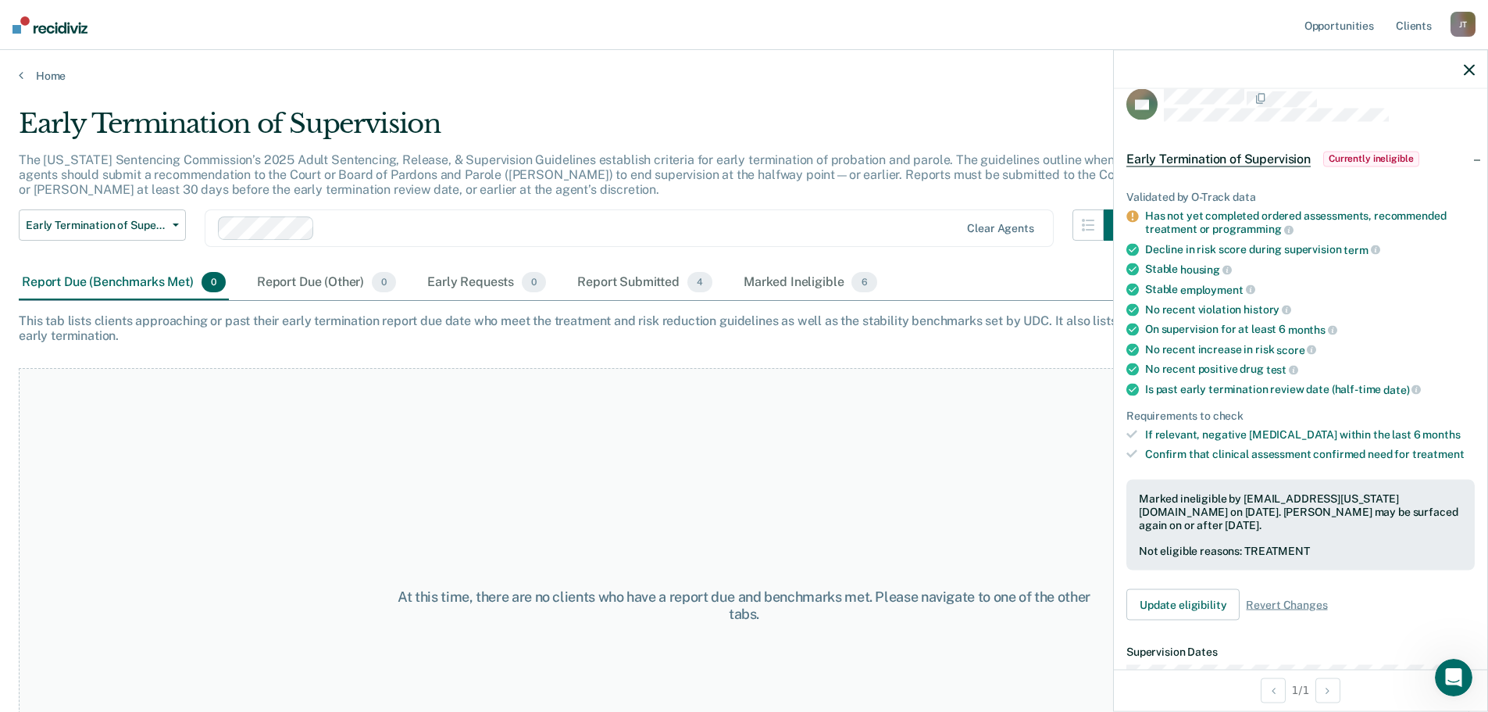
click at [1470, 73] on icon "button" at bounding box center [1469, 69] width 11 height 11
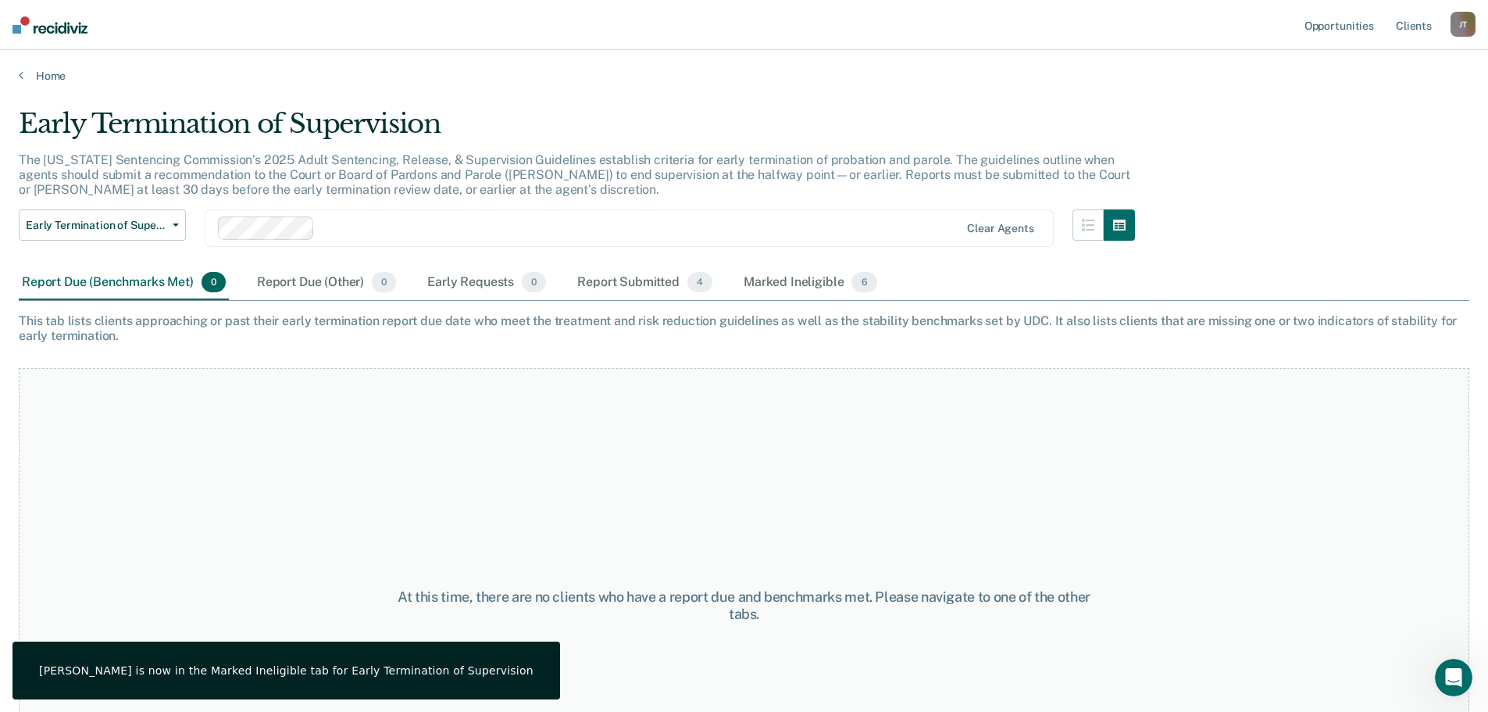
click at [55, 31] on img at bounding box center [49, 24] width 75 height 17
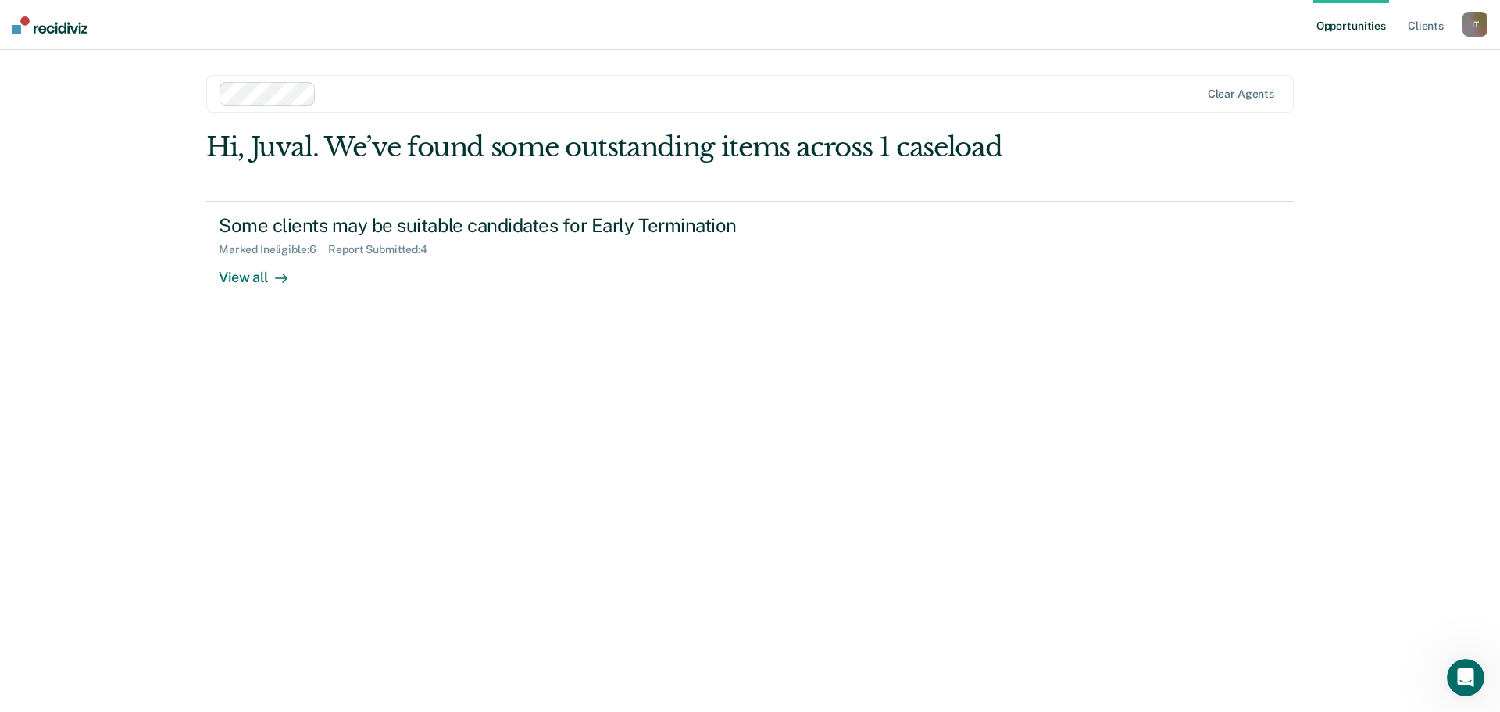
click at [54, 25] on img at bounding box center [49, 24] width 75 height 17
